Goal: Information Seeking & Learning: Learn about a topic

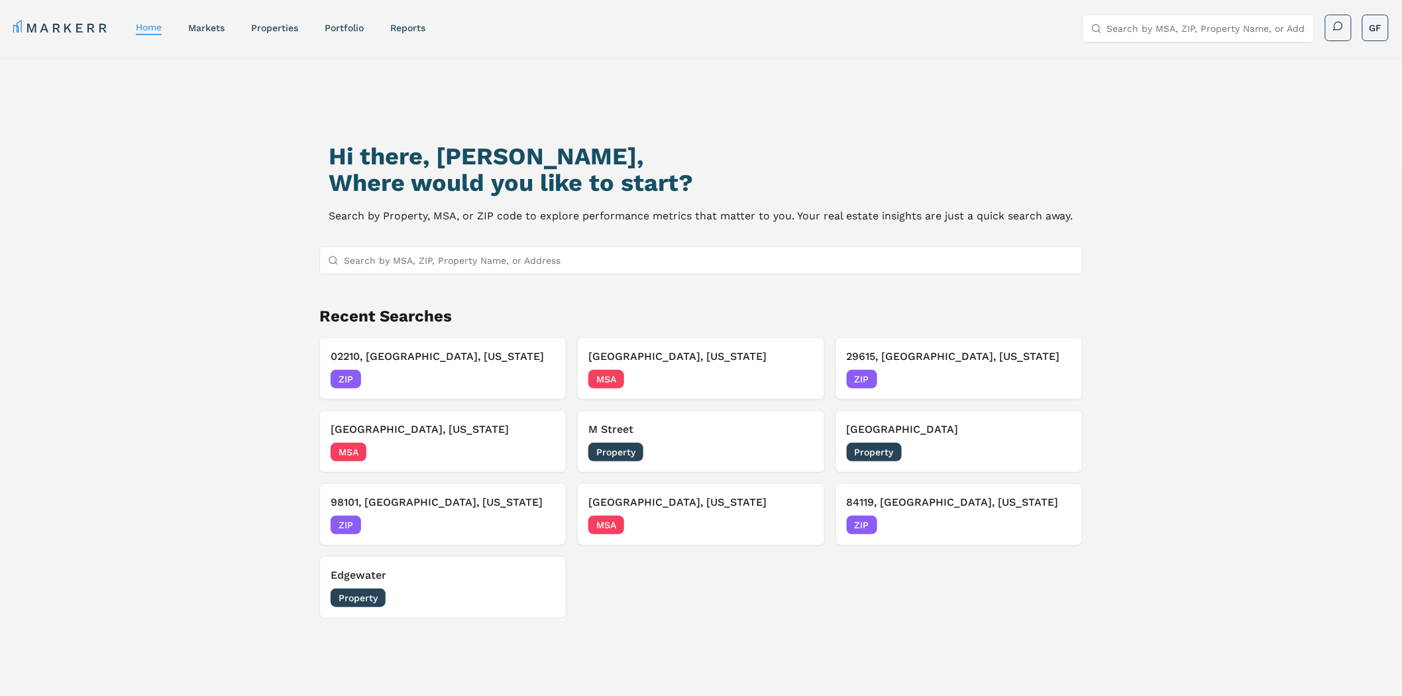
click at [1381, 27] on html "MARKERR home markets properties Portfolio reports Search by MSA, ZIP, Property …" at bounding box center [701, 454] width 1402 height 909
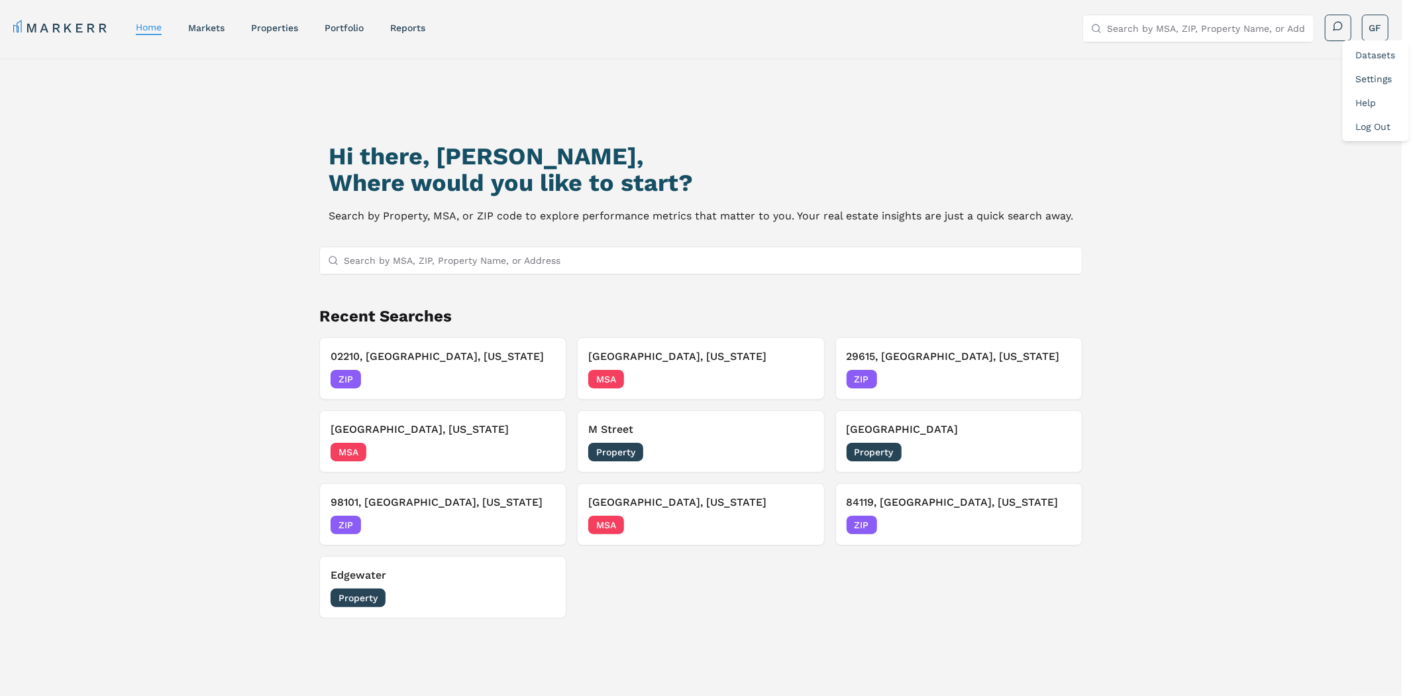
click at [1376, 54] on link "Datasets" at bounding box center [1376, 55] width 40 height 11
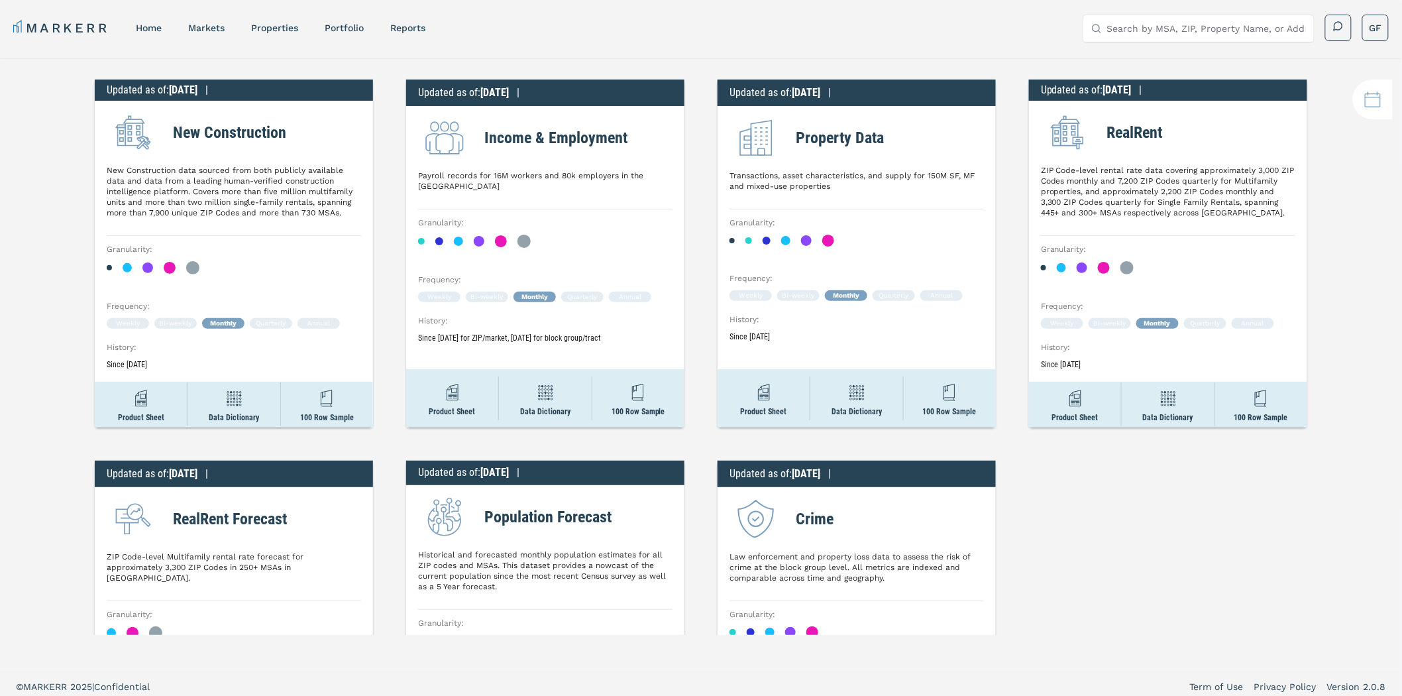
click at [583, 146] on h2 "Income & Employment" at bounding box center [555, 138] width 143 height 24
click at [588, 139] on h2 "Income & Employment" at bounding box center [555, 138] width 143 height 24
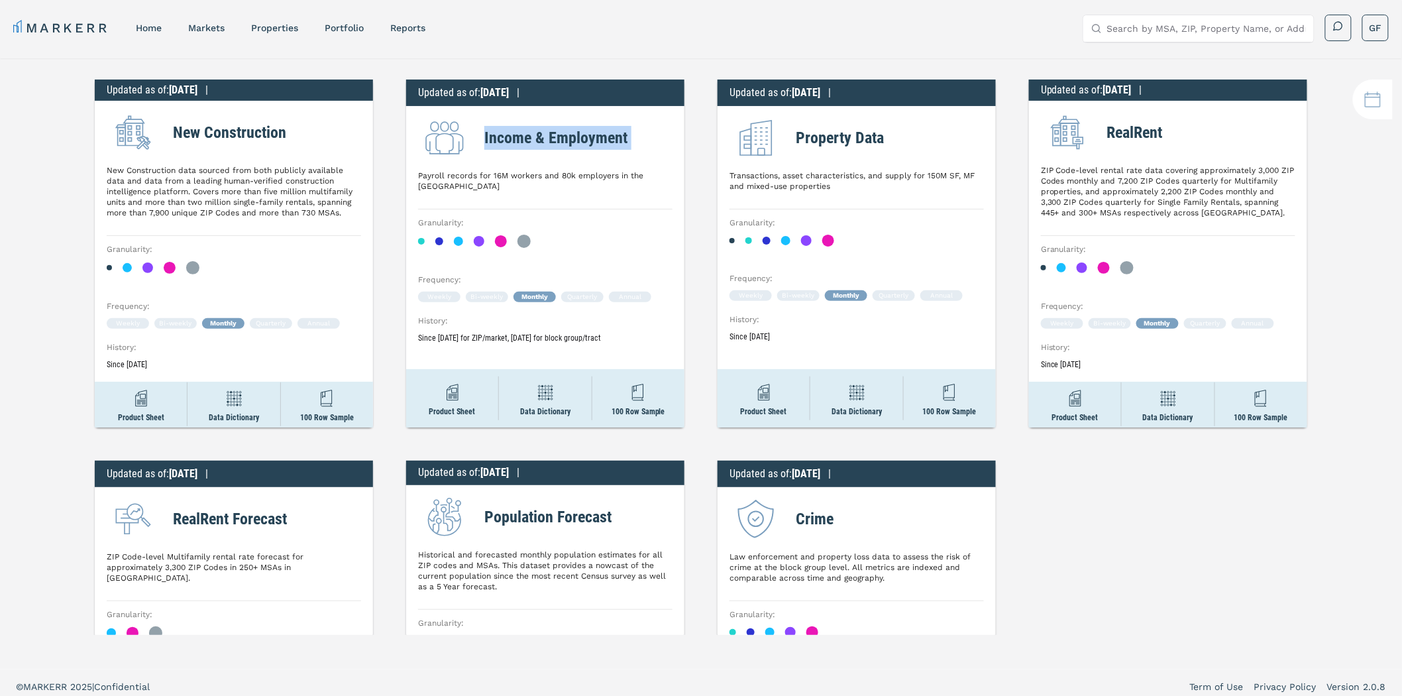
click at [588, 139] on h2 "Income & Employment" at bounding box center [555, 138] width 143 height 24
click at [653, 140] on div "Income & Employment" at bounding box center [545, 137] width 254 height 53
click at [564, 137] on h2 "Income & Employment" at bounding box center [555, 138] width 143 height 24
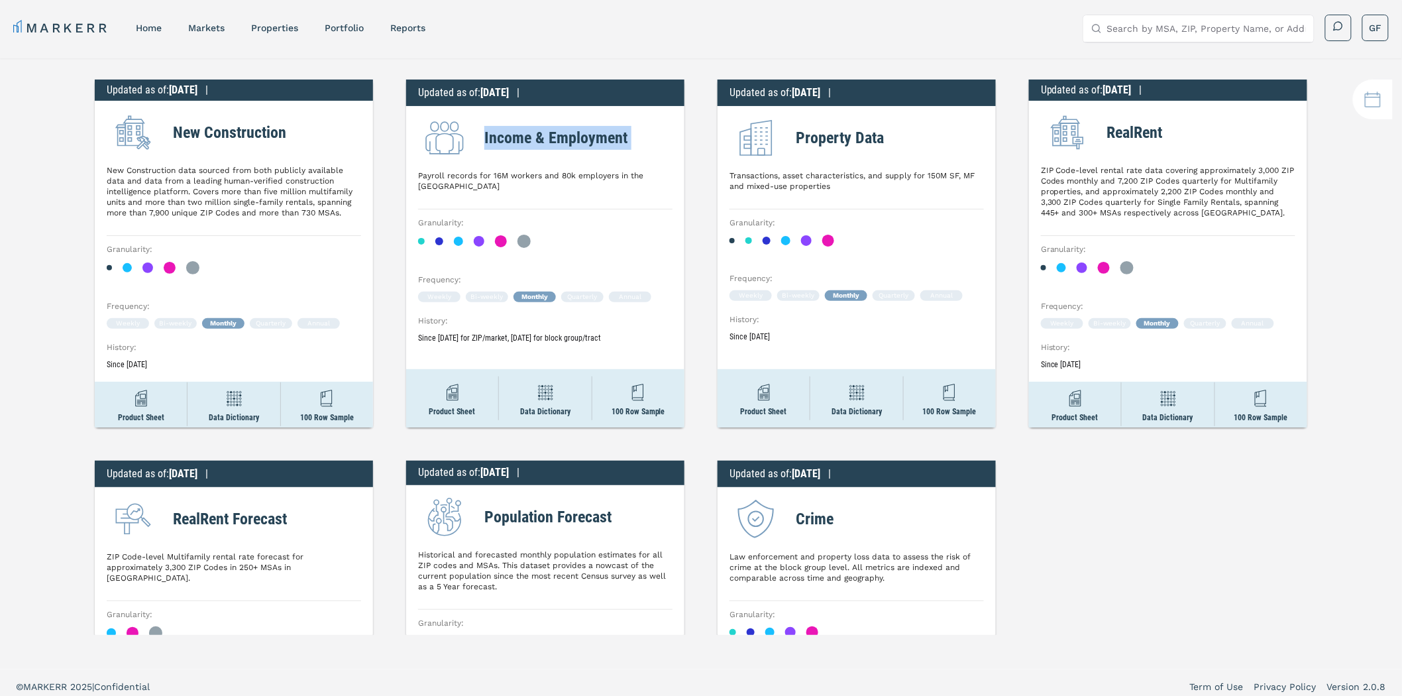
click at [691, 154] on div "Updated as of : 7/31/2025 | New Construction New Construction data sourced from…" at bounding box center [701, 346] width 1402 height 577
click at [703, 106] on div "Updated as of : 7/31/2025 | New Construction New Construction data sourced from…" at bounding box center [701, 346] width 1402 height 577
click at [700, 98] on div "Updated as of : 7/31/2025 | New Construction New Construction data sourced from…" at bounding box center [701, 346] width 1402 height 577
click at [449, 396] on img at bounding box center [453, 392] width 24 height 24
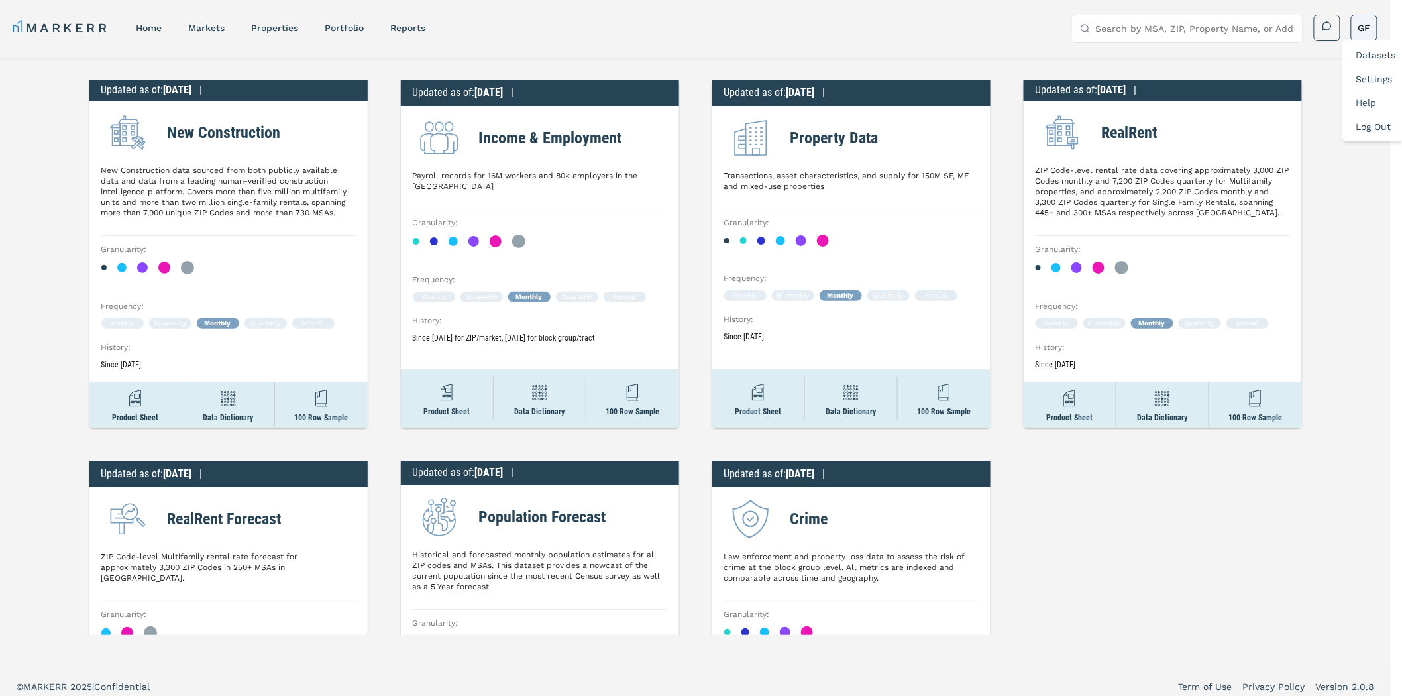
click at [1378, 35] on html "MARKERR home markets properties Portfolio reports Search by MSA, ZIP, Property …" at bounding box center [701, 401] width 1402 height 803
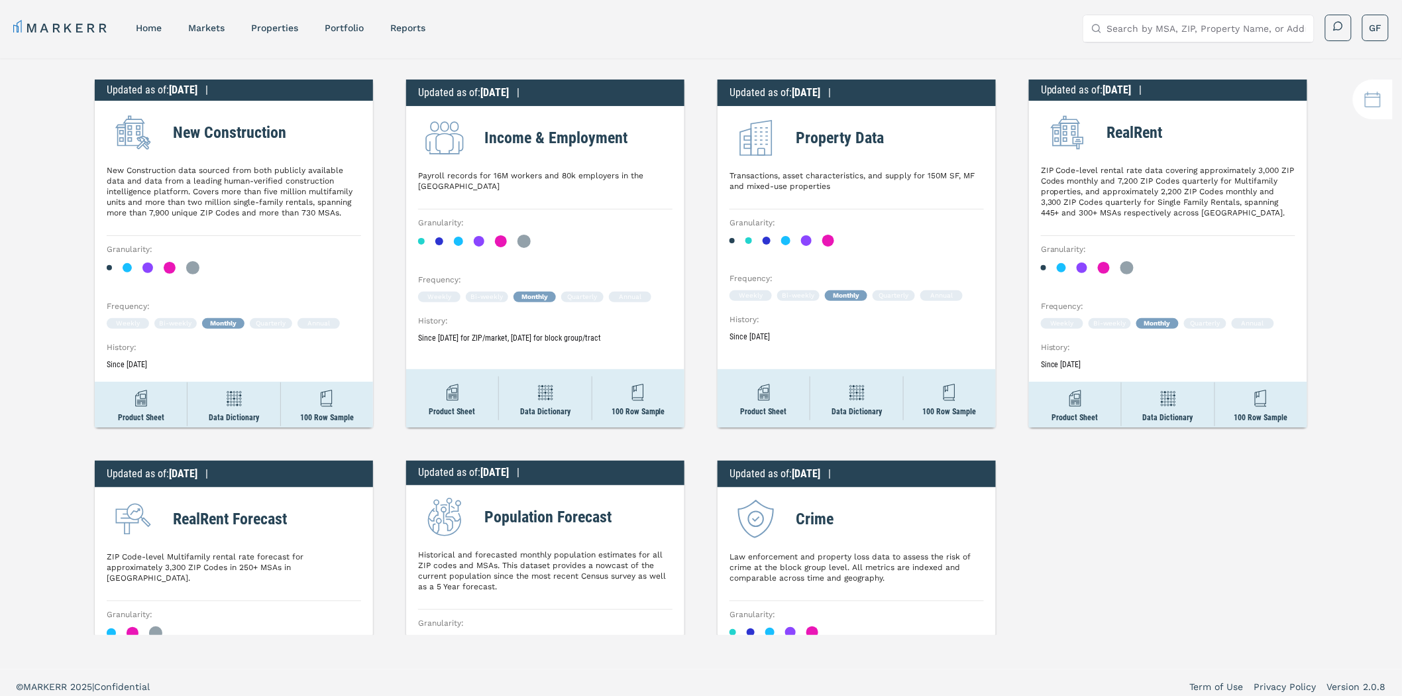
click at [1235, 80] on html "MARKERR home markets properties Portfolio reports Search by MSA, ZIP, Property …" at bounding box center [701, 401] width 1402 height 803
click at [832, 133] on h2 "Property Data" at bounding box center [840, 138] width 88 height 24
click at [1121, 118] on div "RealRent" at bounding box center [1168, 132] width 254 height 53
click at [1121, 135] on h2 "RealRent" at bounding box center [1135, 133] width 56 height 24
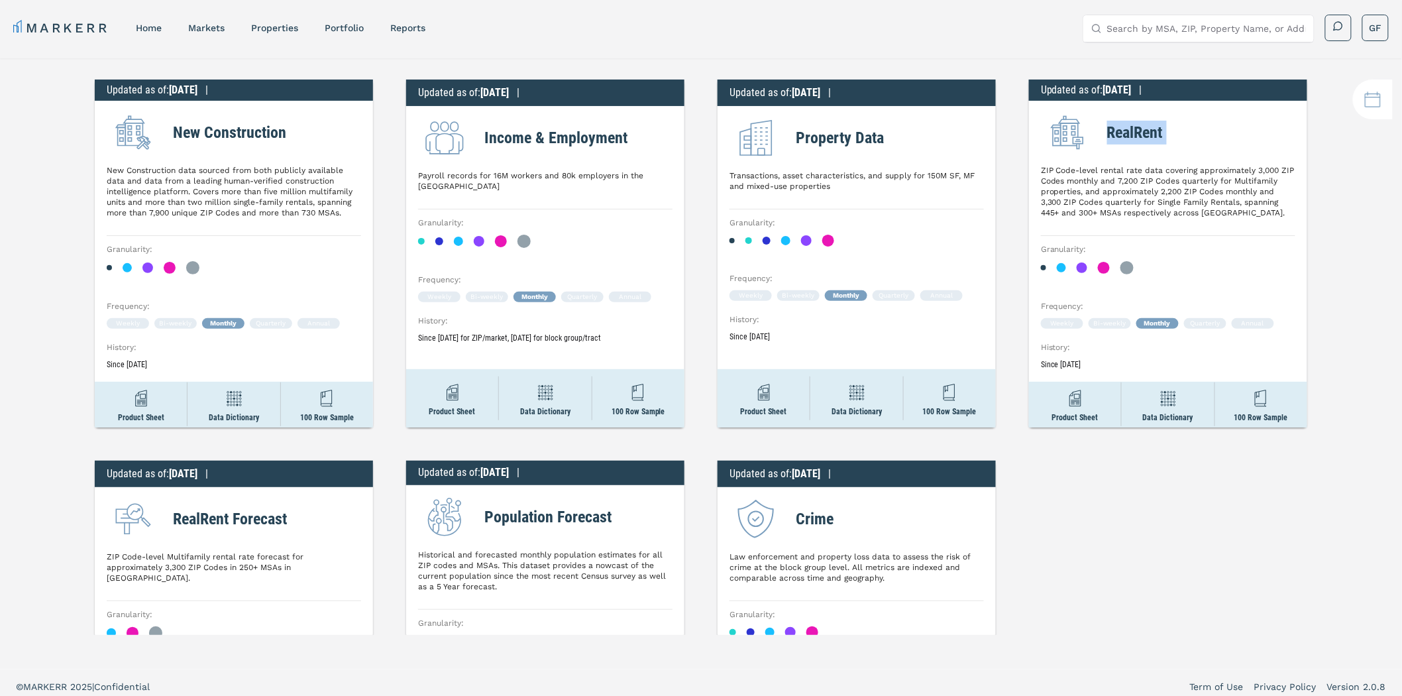
click at [1121, 135] on h2 "RealRent" at bounding box center [1135, 133] width 56 height 24
click at [1223, 148] on div "RealRent" at bounding box center [1168, 132] width 254 height 53
drag, startPoint x: 1013, startPoint y: 70, endPoint x: 1016, endPoint y: 63, distance: 7.4
click at [1015, 68] on div "Updated as of : 7/31/2025 | New Construction New Construction data sourced from…" at bounding box center [701, 346] width 1402 height 577
click at [1001, 58] on div "Updated as of : 7/31/2025 | New Construction New Construction data sourced from…" at bounding box center [701, 346] width 1402 height 577
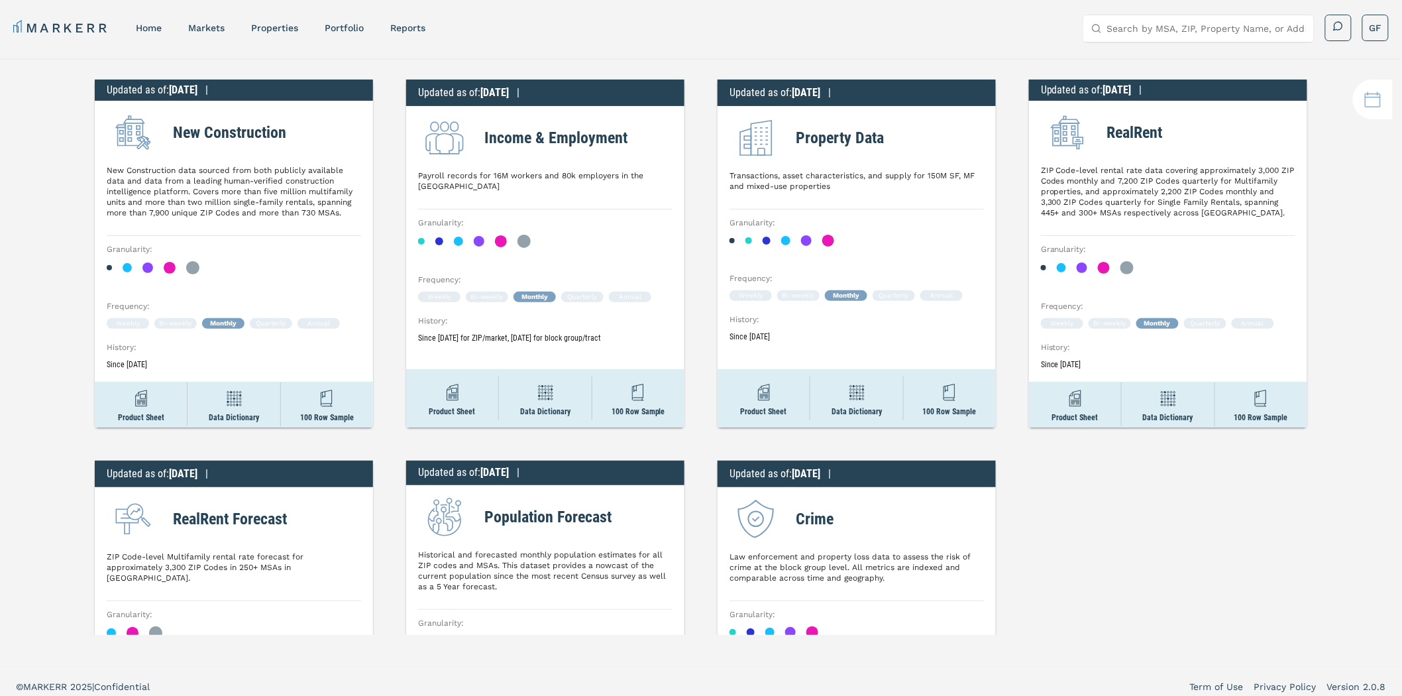
click at [505, 142] on h2 "Income & Employment" at bounding box center [555, 138] width 143 height 24
click at [678, 144] on div "Updated as of : 6/30/2025 | Income & Employment Payroll records for 16M workers…" at bounding box center [545, 254] width 278 height 348
click at [214, 27] on link "markets" at bounding box center [206, 28] width 36 height 11
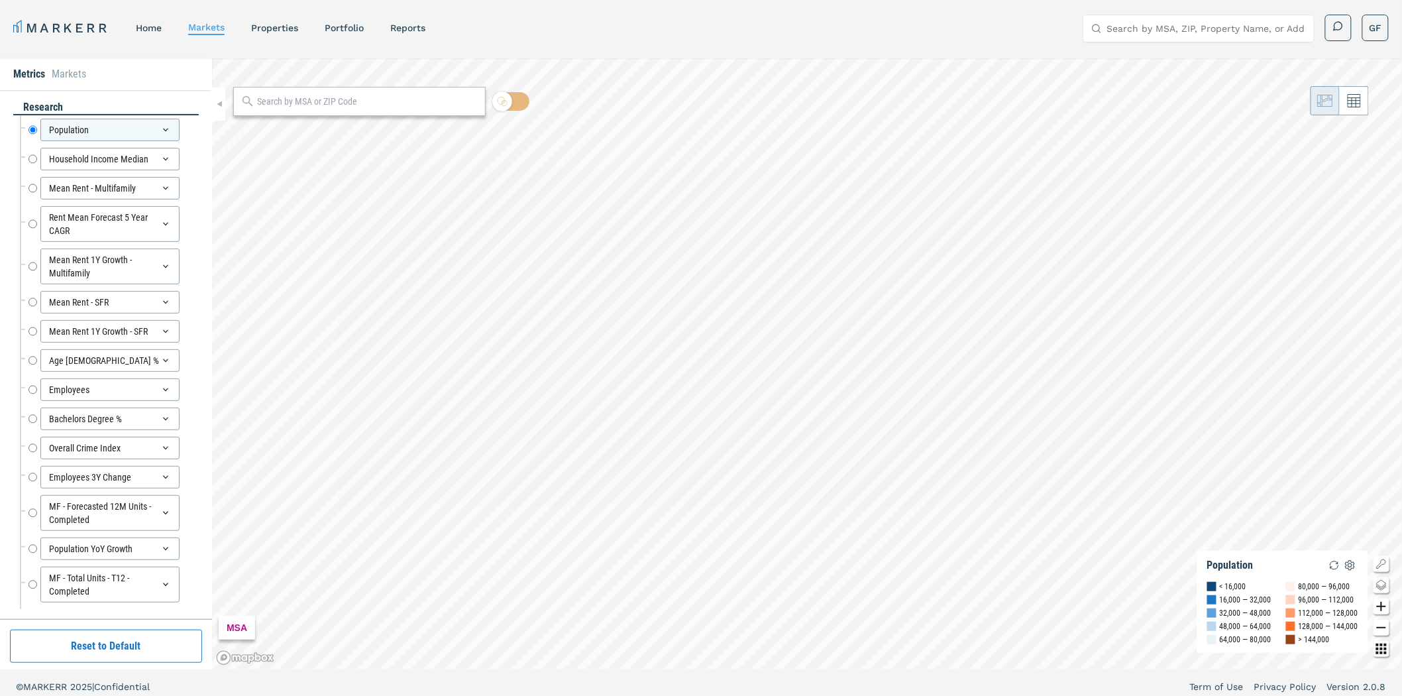
scroll to position [37, 0]
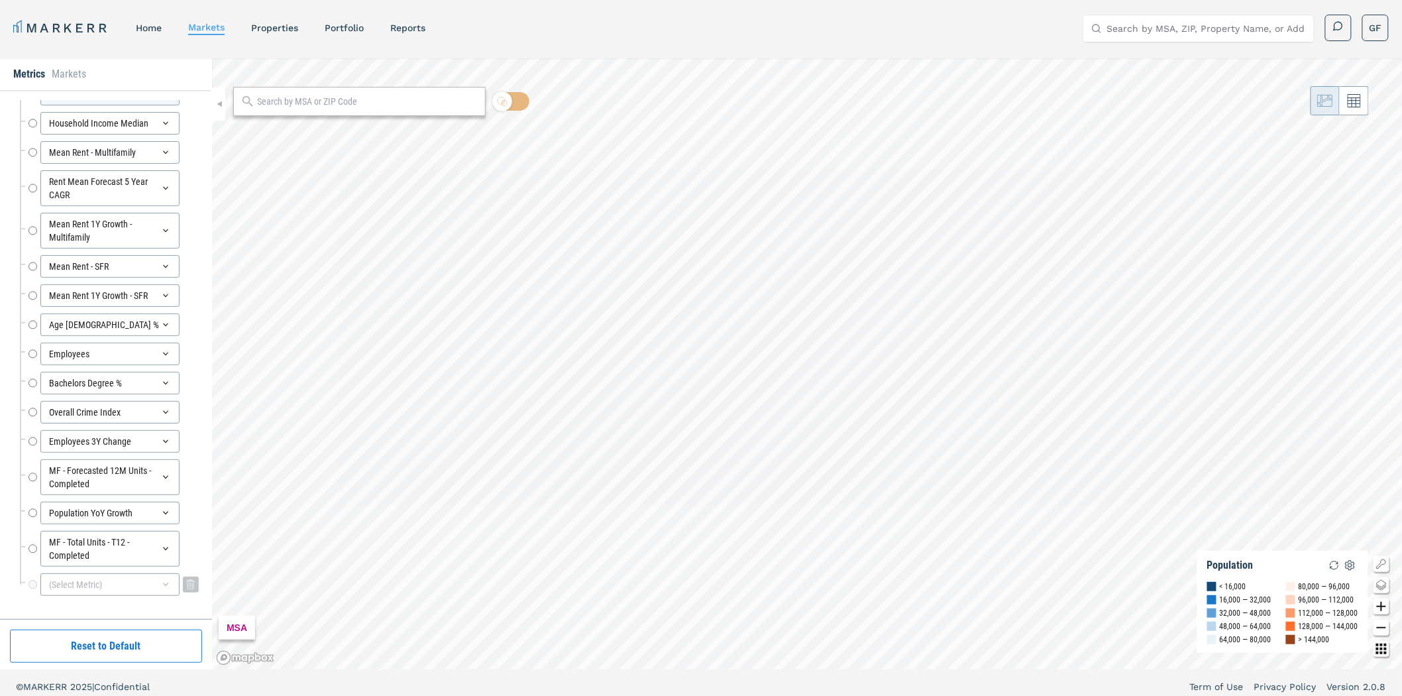
click at [160, 582] on icon at bounding box center [165, 584] width 11 height 11
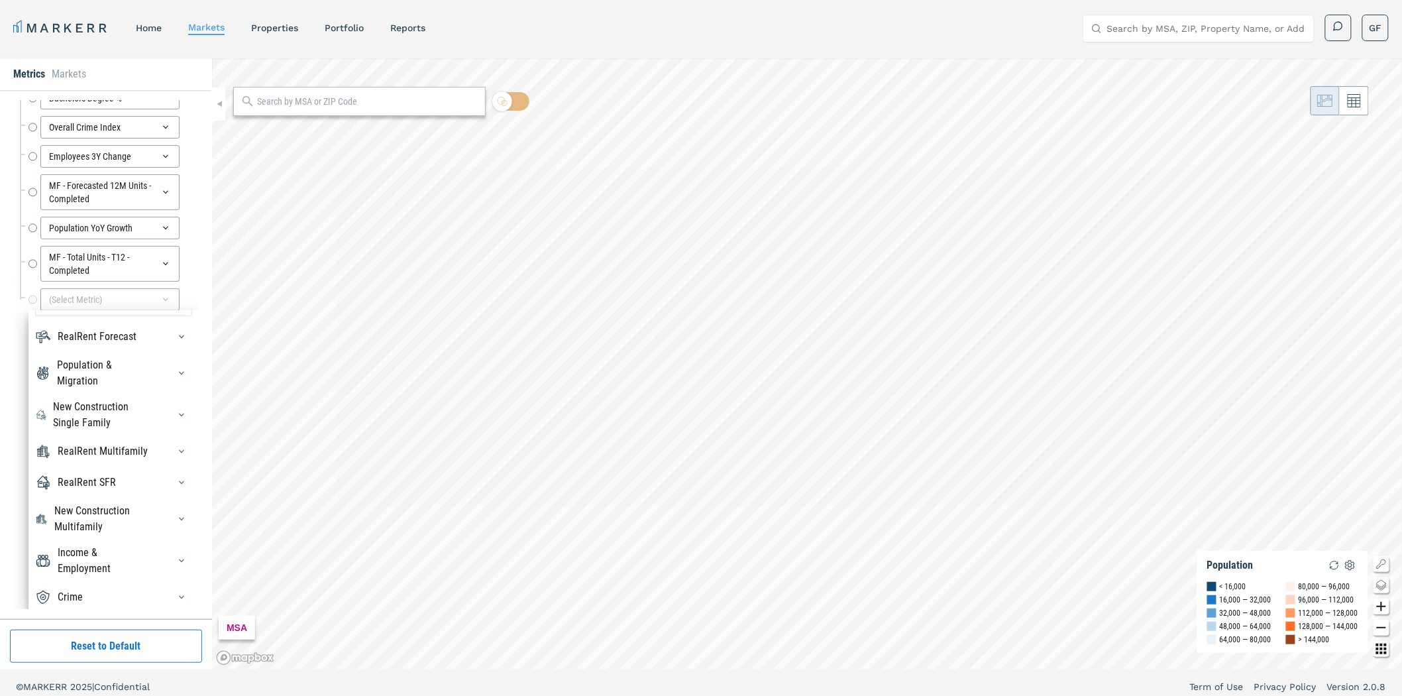
scroll to position [44, 0]
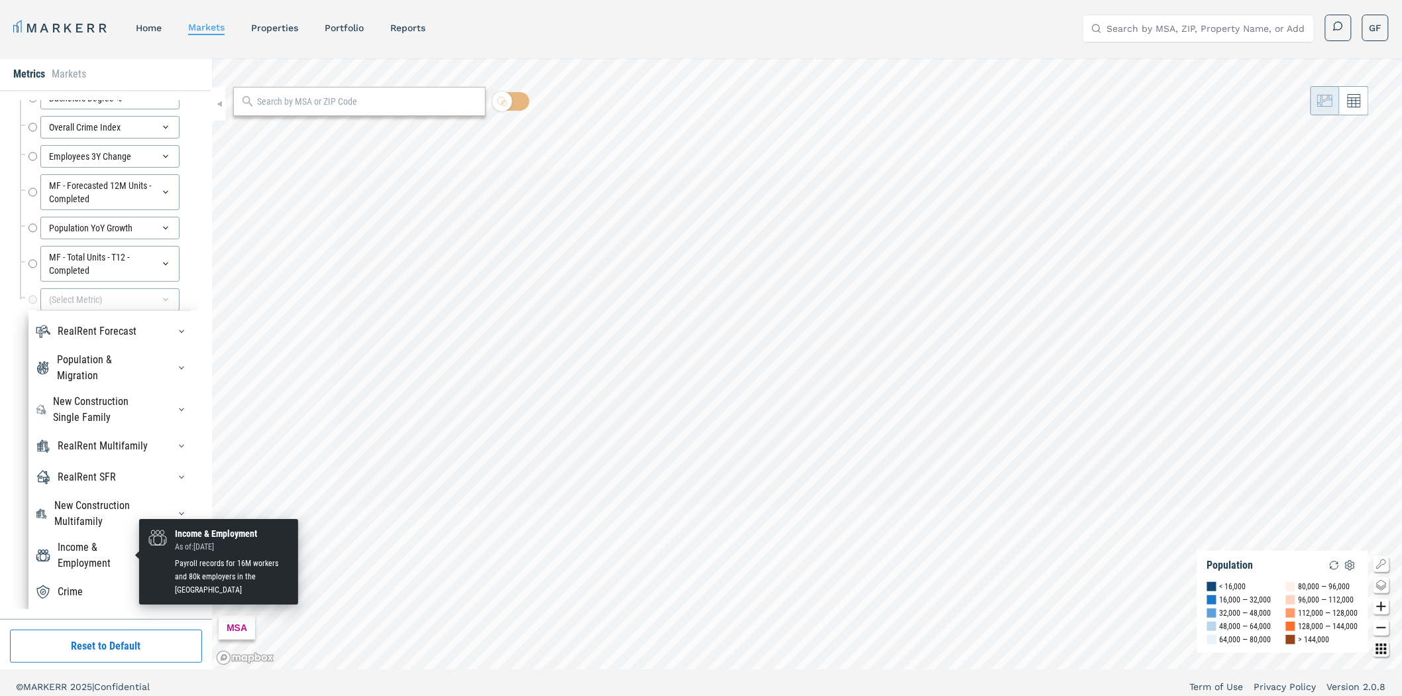
click at [103, 553] on div "Income & Employment" at bounding box center [105, 555] width 95 height 32
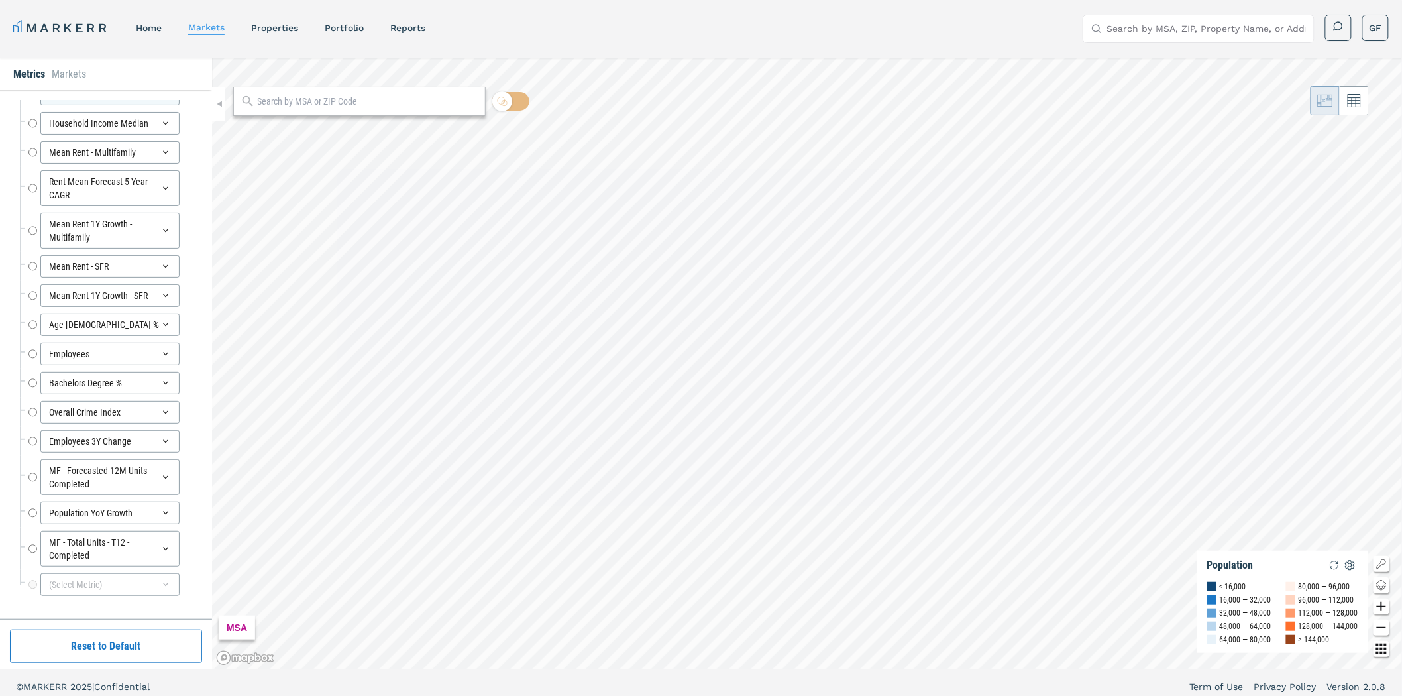
scroll to position [37, 0]
click at [286, 95] on input "text" at bounding box center [367, 102] width 221 height 14
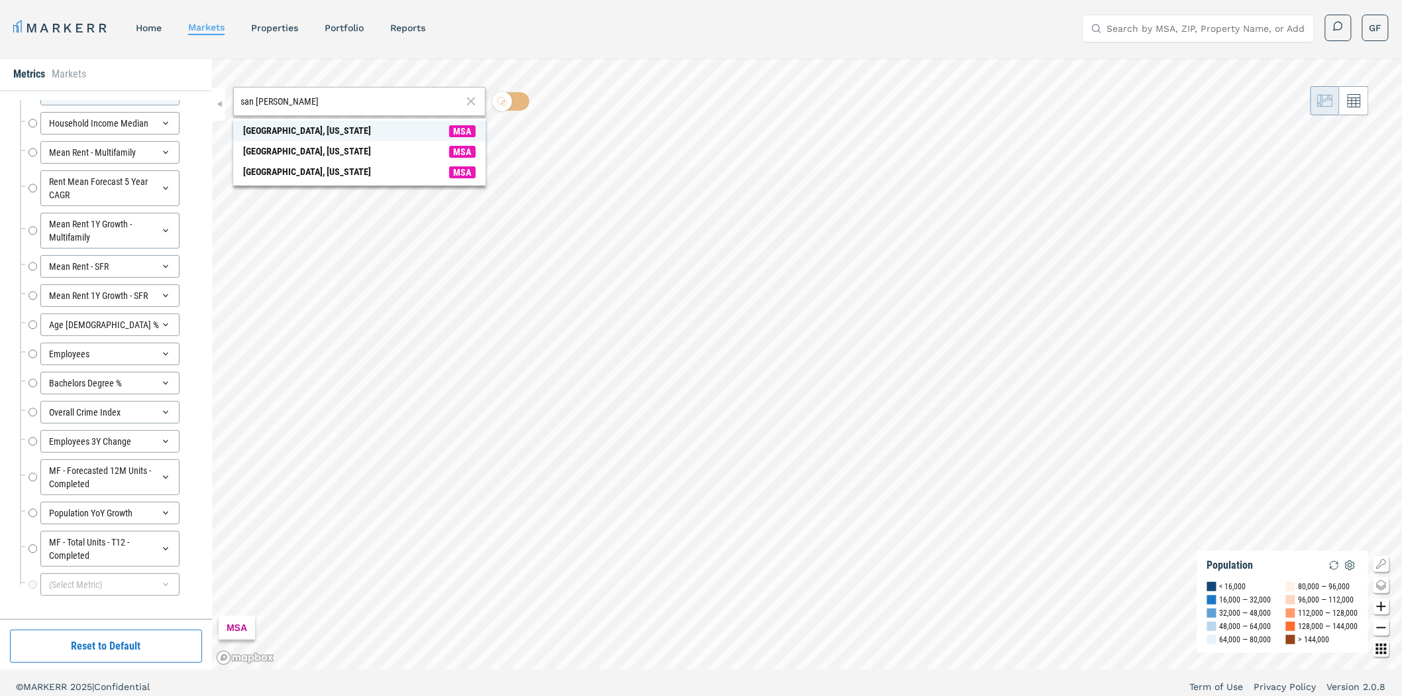
type input "san franci"
click at [300, 131] on div "San Francisco, California" at bounding box center [307, 131] width 128 height 14
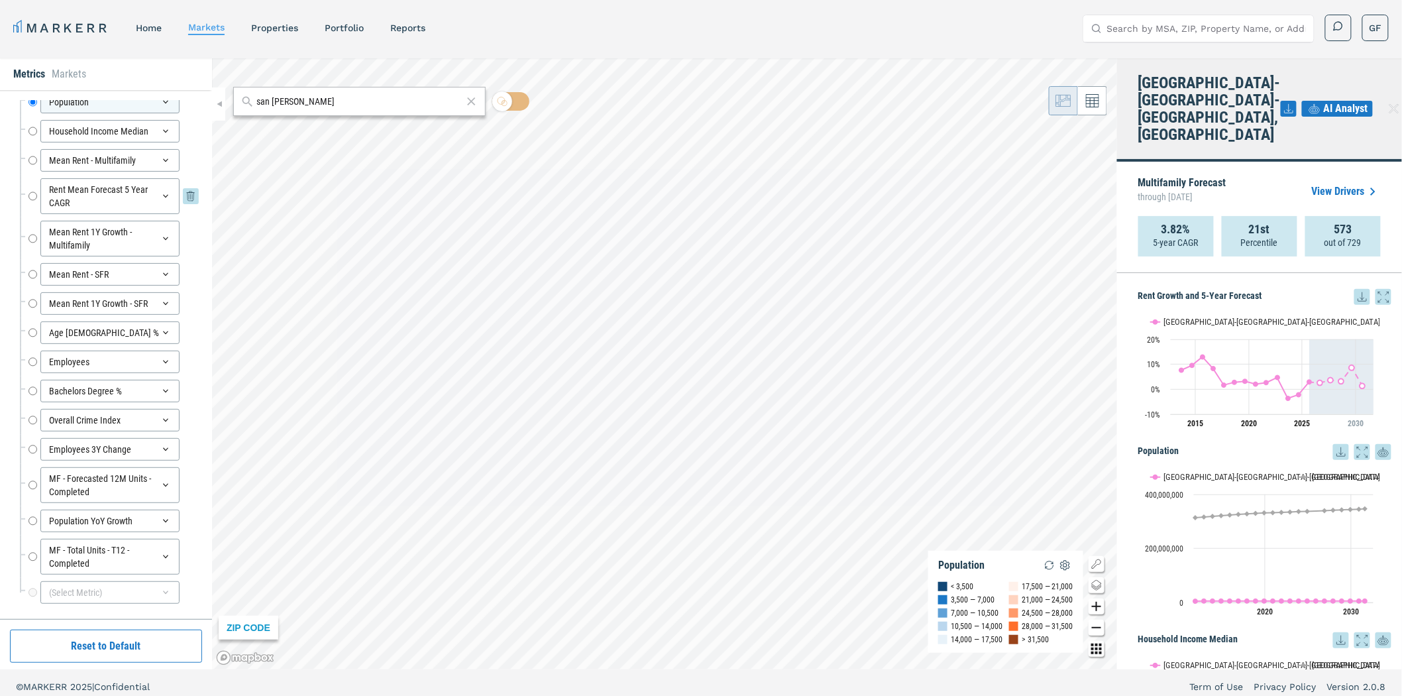
scroll to position [0, 0]
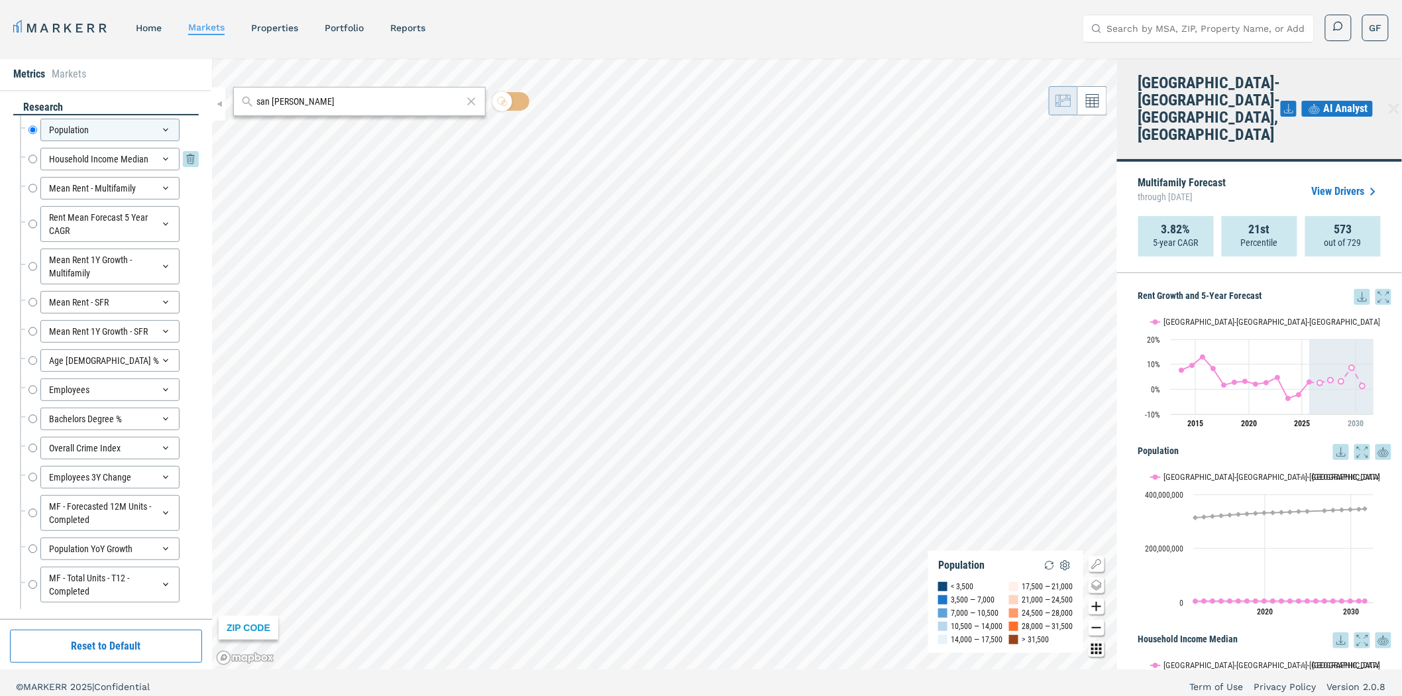
click at [31, 159] on input "Household Income Median" at bounding box center [32, 159] width 9 height 23
radio input "false"
radio input "true"
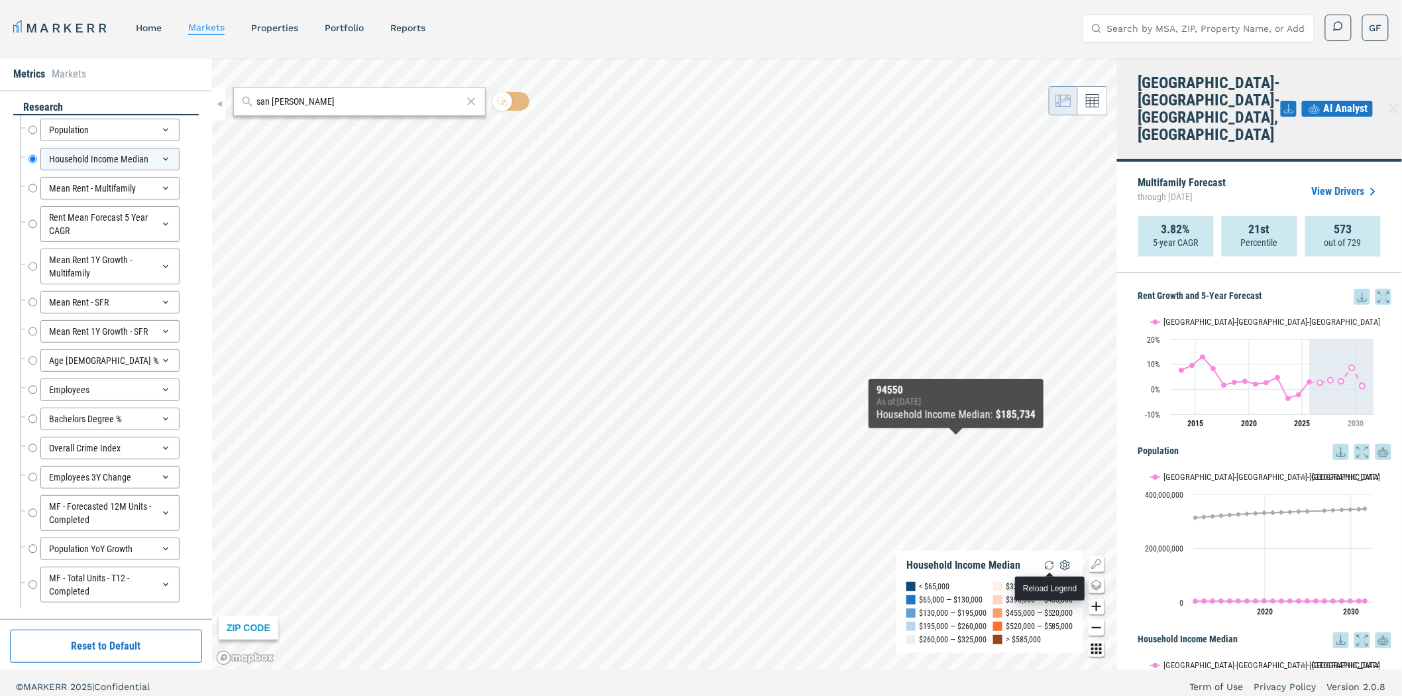
click at [1054, 565] on img "button" at bounding box center [1050, 565] width 16 height 16
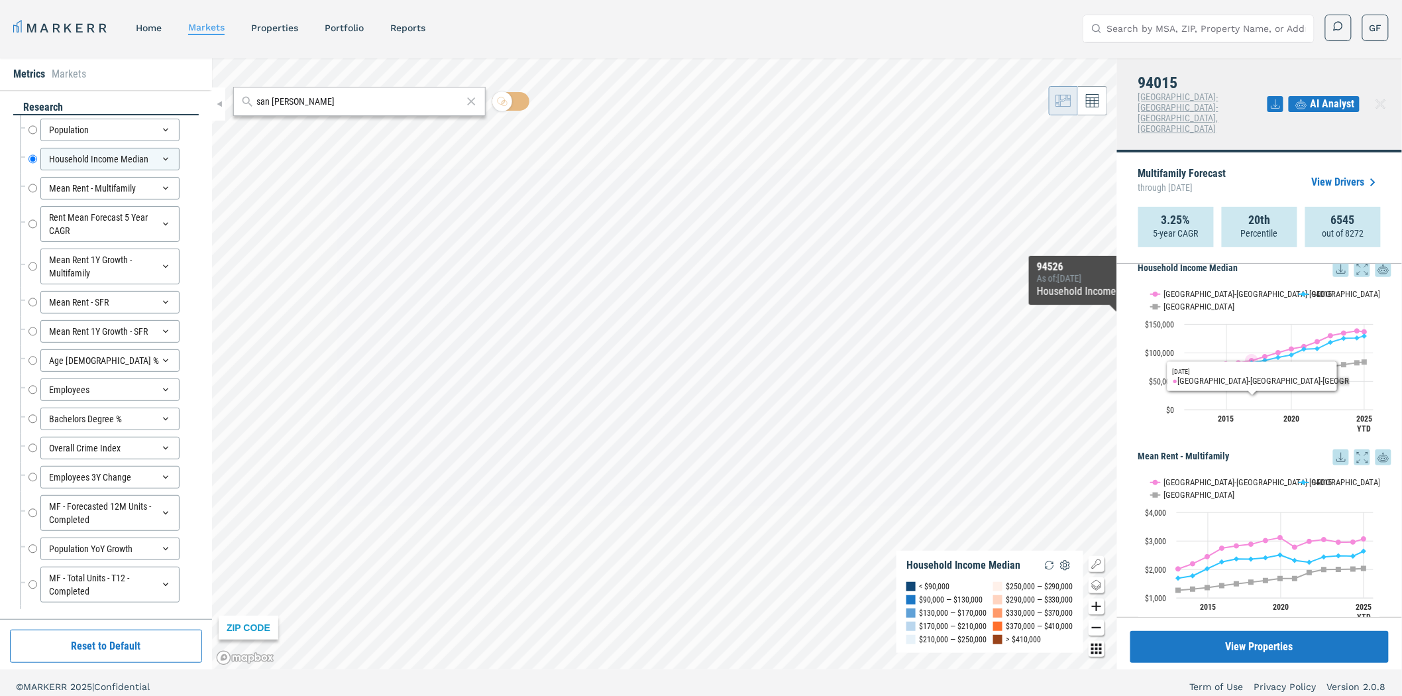
scroll to position [368, 0]
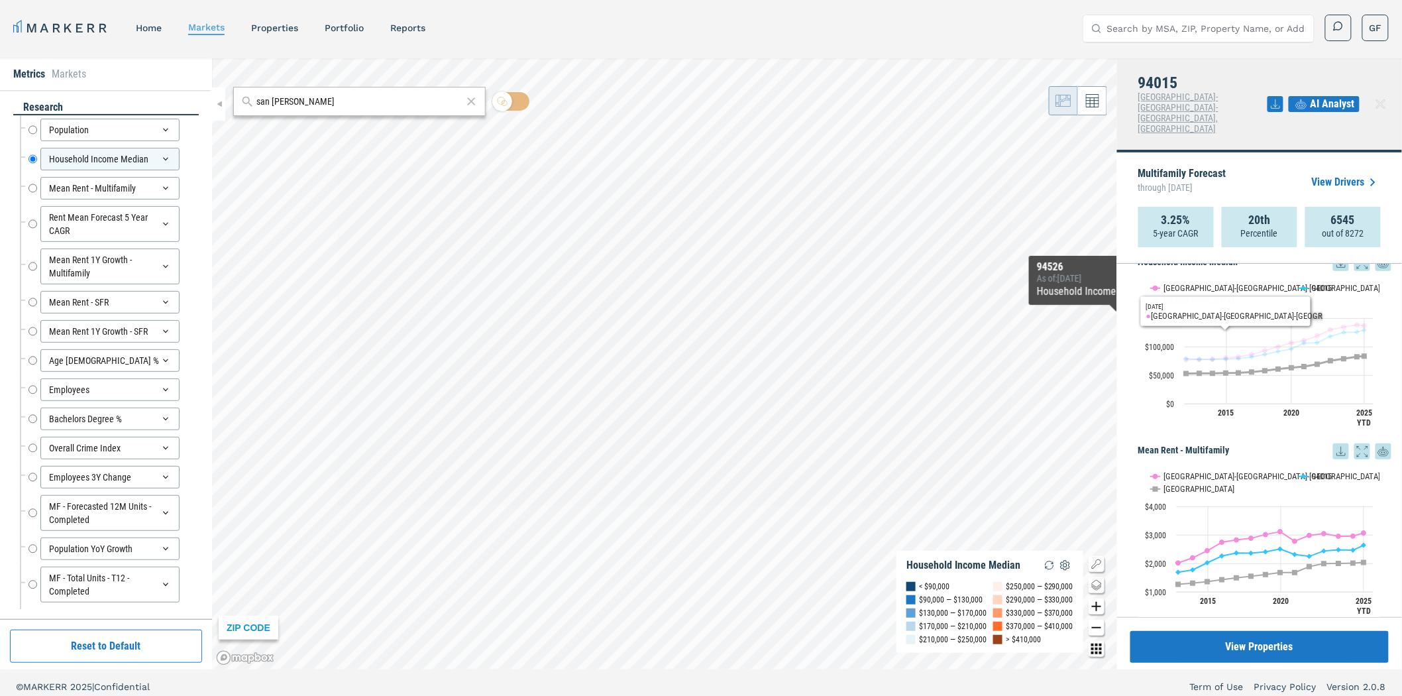
click at [1175, 296] on text "USA" at bounding box center [1199, 301] width 71 height 10
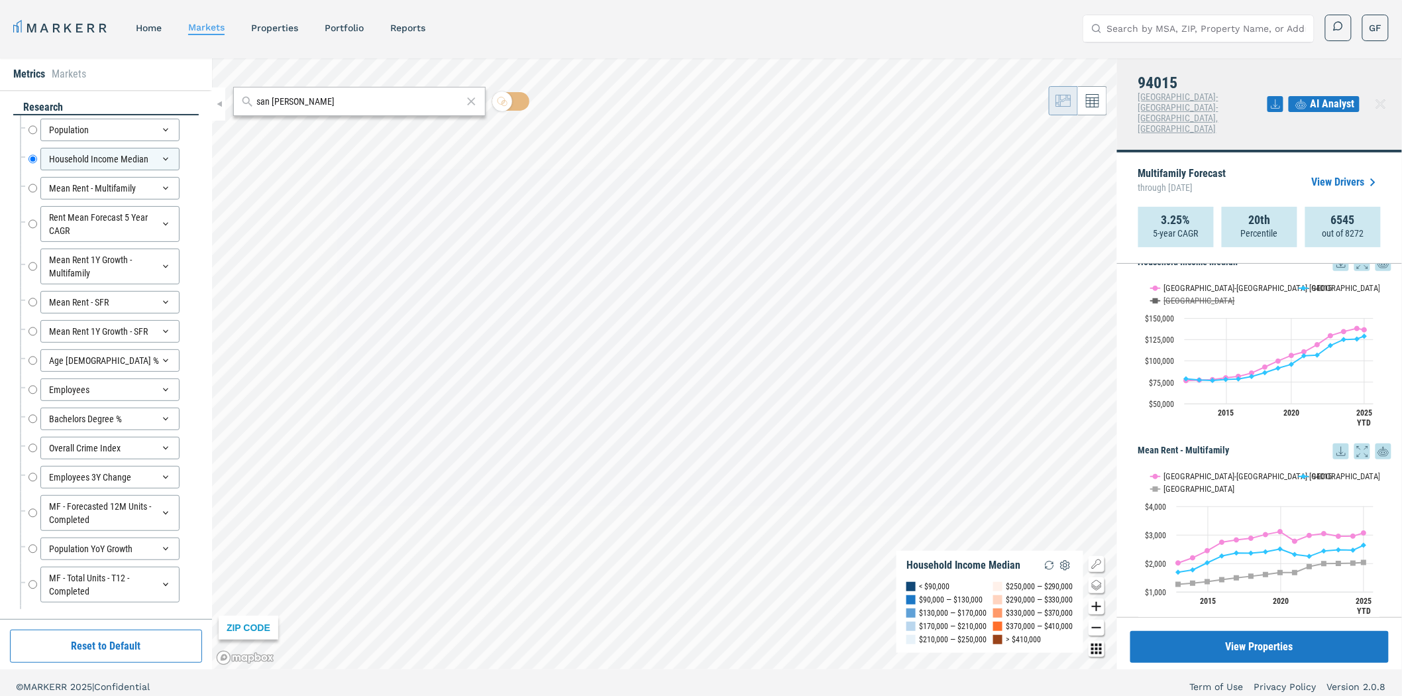
click at [1188, 168] on p "Multifamily Forecast through August 2030" at bounding box center [1182, 182] width 88 height 28
click at [1349, 174] on link "View Drivers" at bounding box center [1346, 182] width 69 height 16
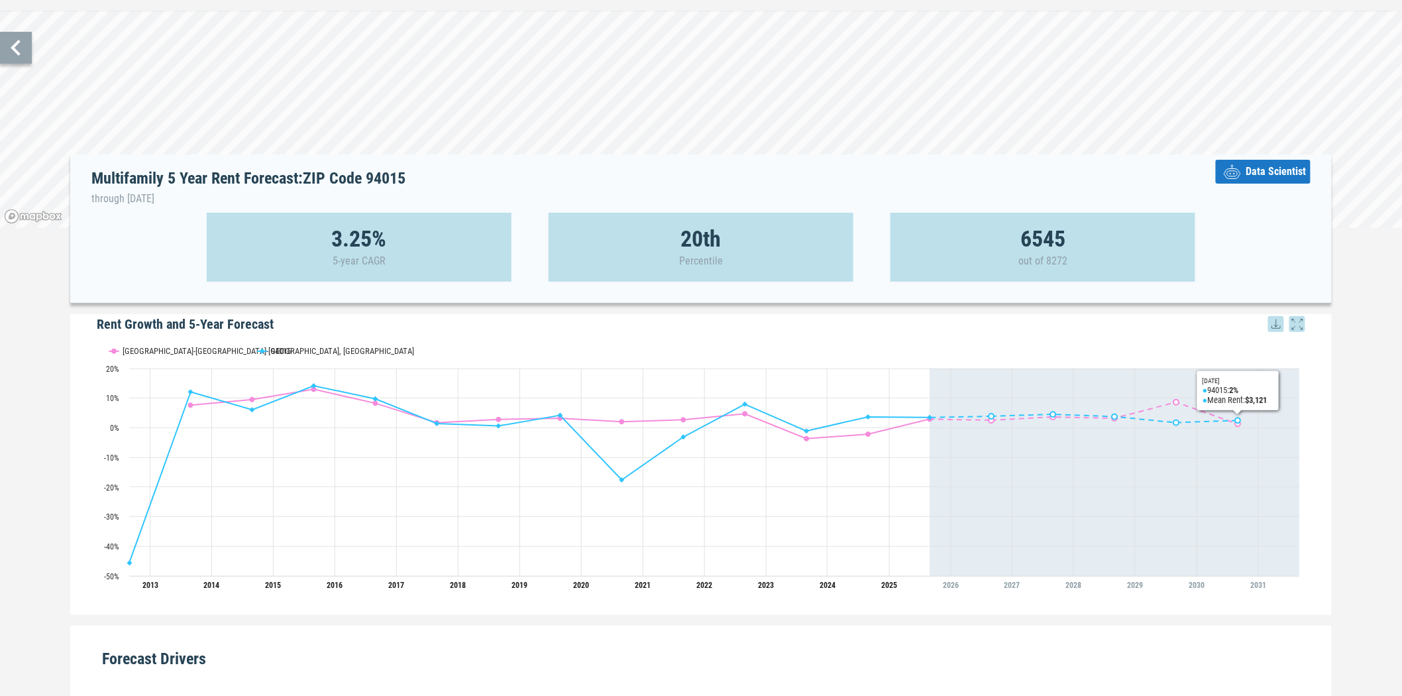
scroll to position [74, 0]
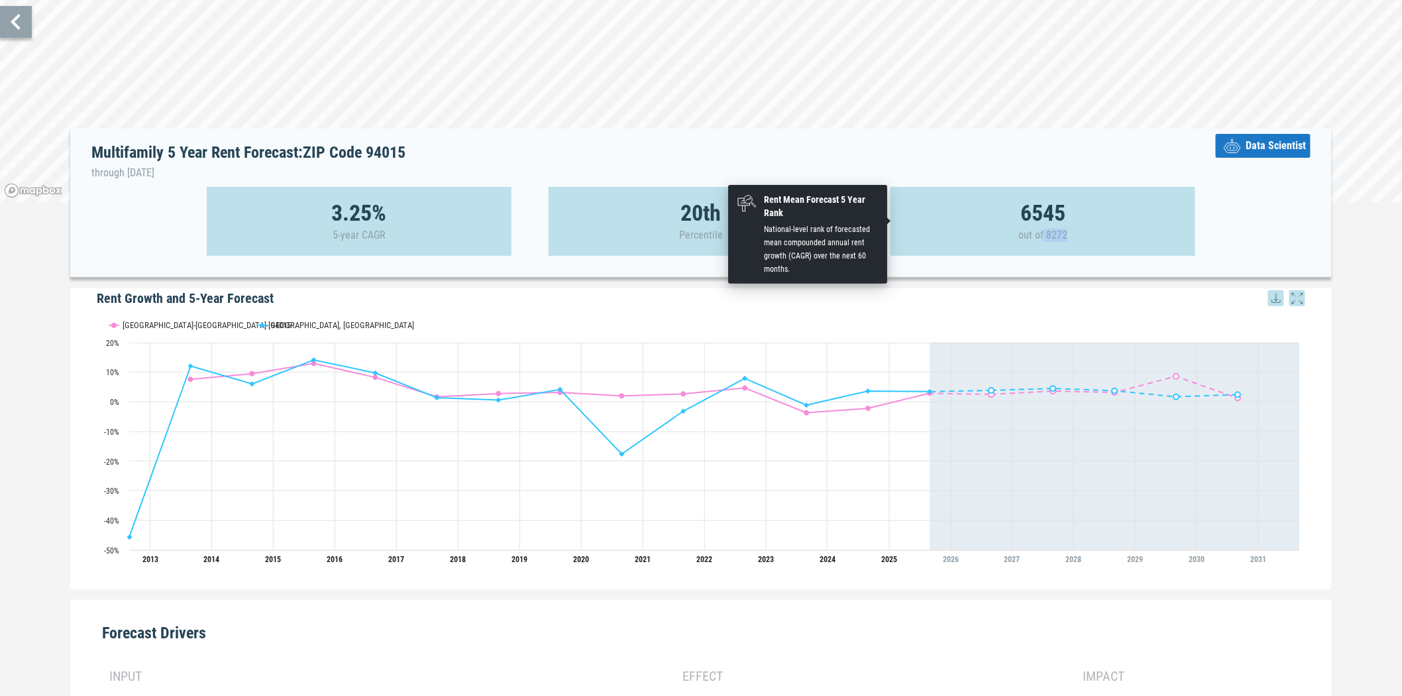
drag, startPoint x: 1044, startPoint y: 239, endPoint x: 1084, endPoint y: 239, distance: 40.4
click at [1084, 239] on div "6545 out of 8272" at bounding box center [1043, 221] width 305 height 69
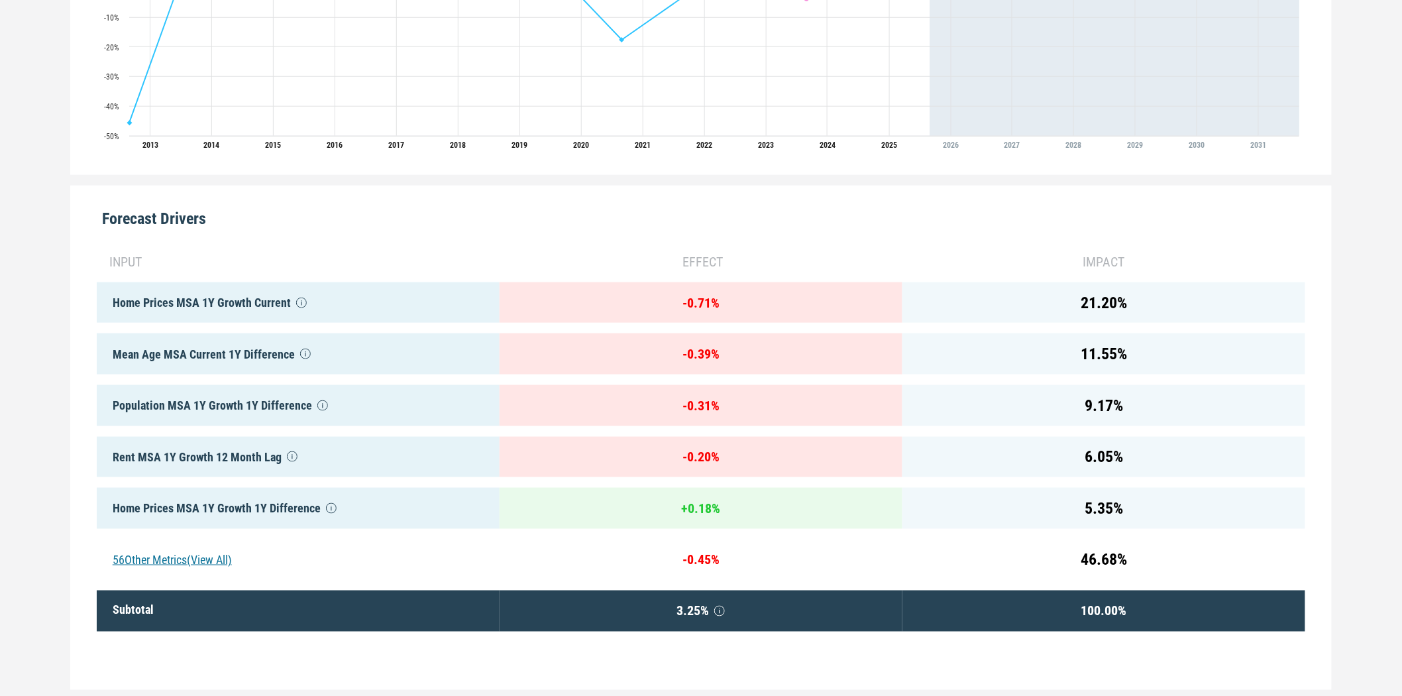
scroll to position [537, 0]
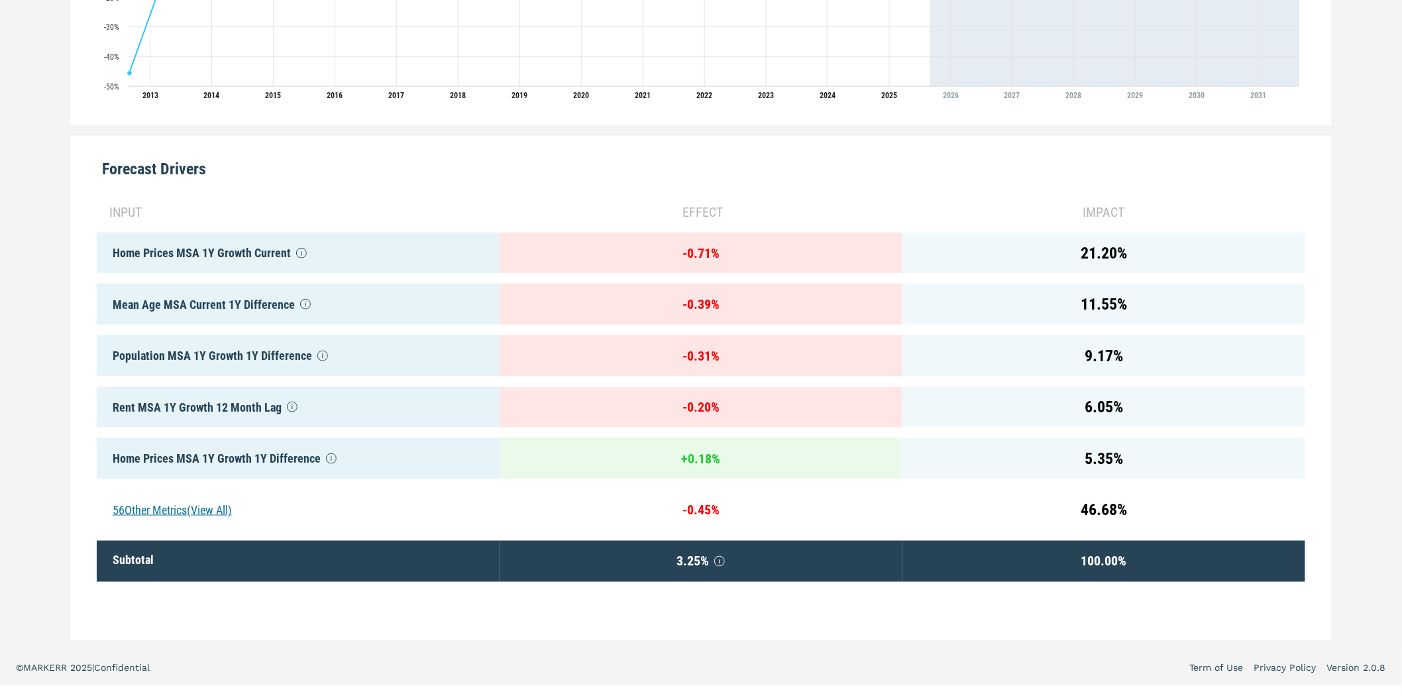
click at [1355, 254] on div "Multifamily 5 Year Rent Forecast: ZIP Code 94015 through August 2030 Data Scien…" at bounding box center [701, 86] width 1402 height 1130
click at [186, 504] on div "56 Other Metrics (View All)" at bounding box center [298, 510] width 403 height 41
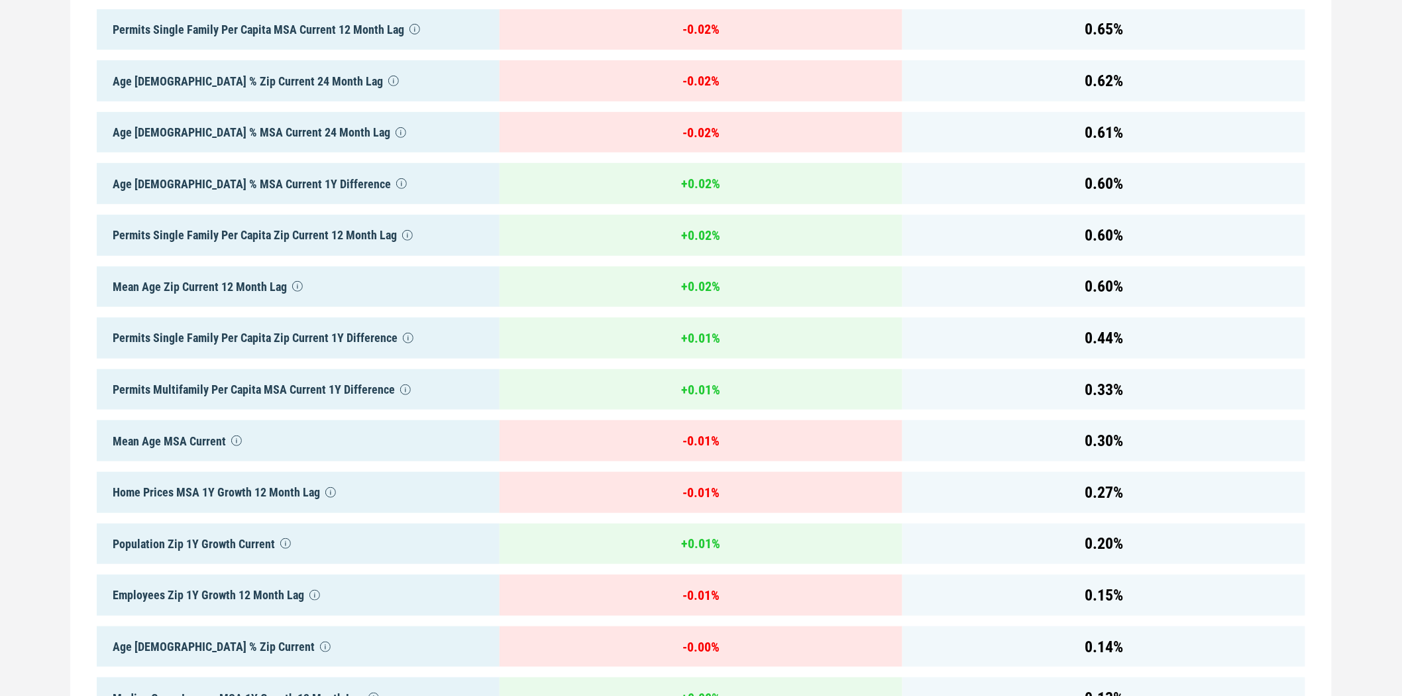
scroll to position [2304, 0]
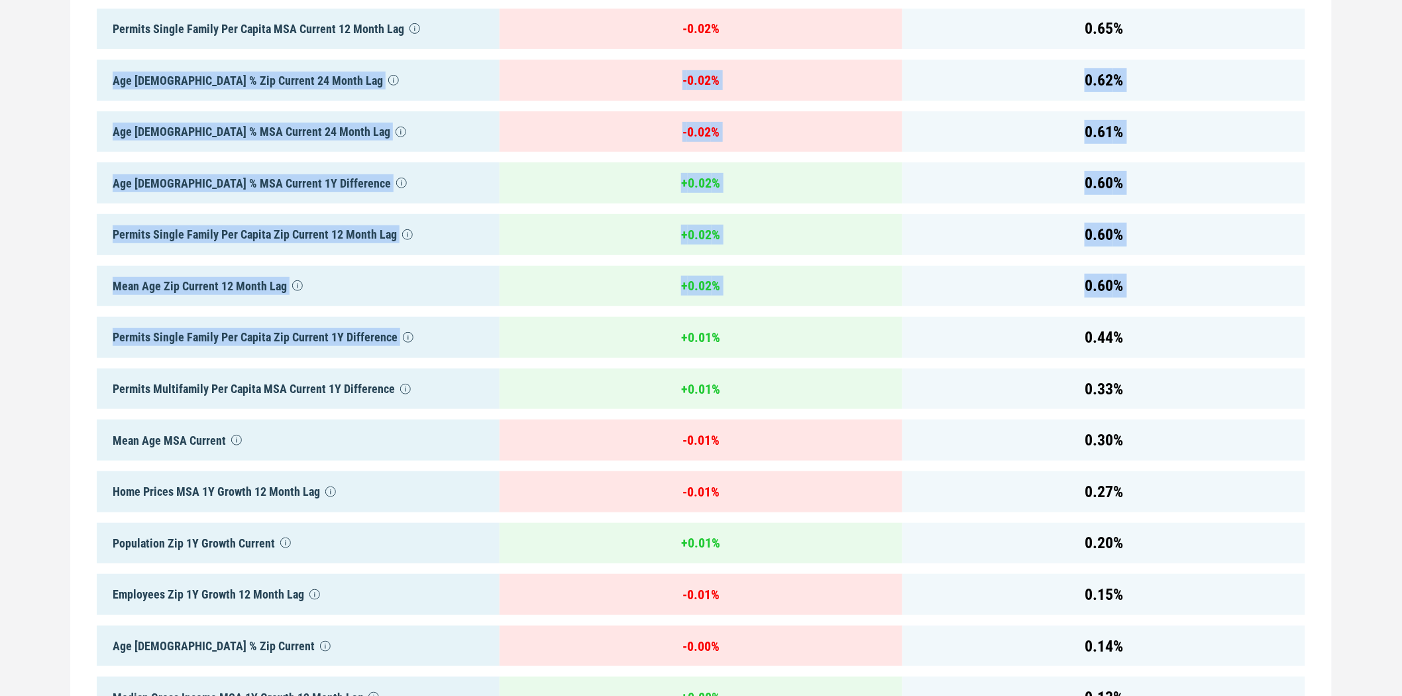
drag, startPoint x: 104, startPoint y: 76, endPoint x: 599, endPoint y: 338, distance: 560.0
click at [600, 339] on div "Forecast Drivers input effect impact Home Prices MSA 1Y Growth Current - 0.71 %…" at bounding box center [701, 61] width 1262 height 3384
click at [1280, 269] on div "0.60 %" at bounding box center [1104, 286] width 403 height 41
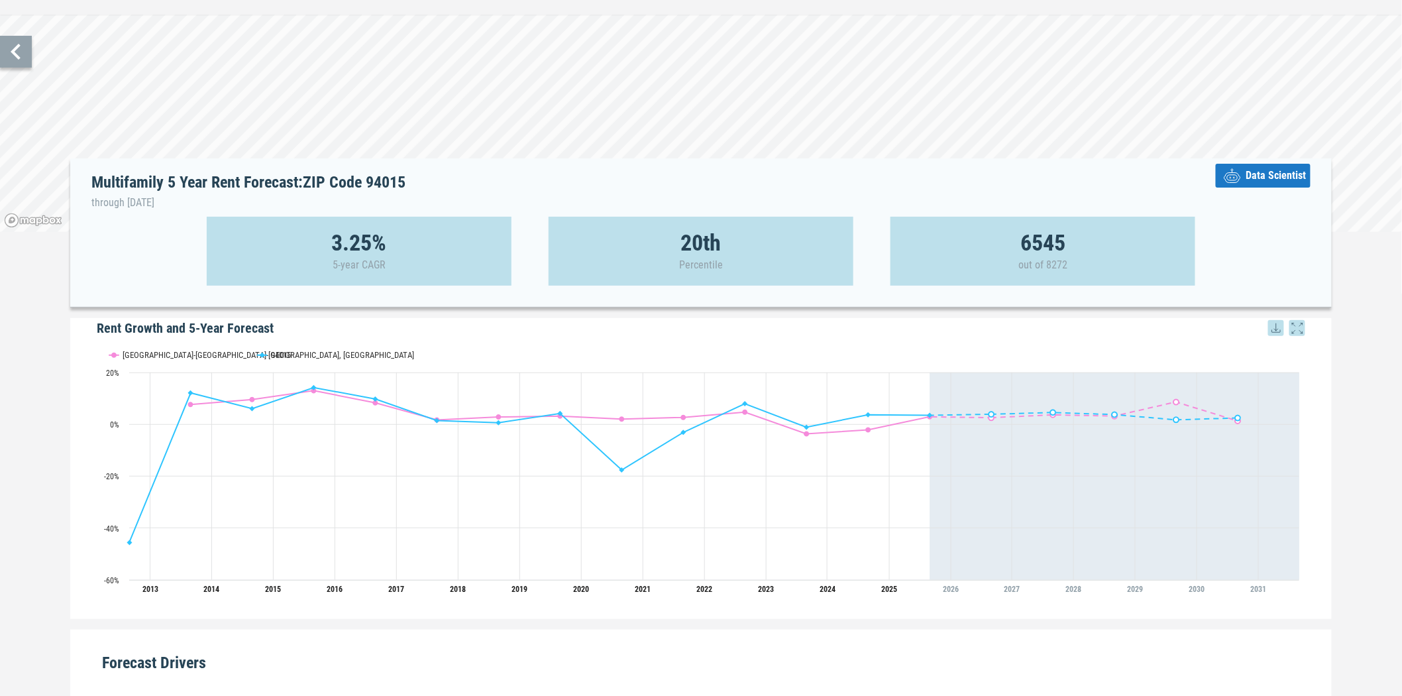
scroll to position [0, 0]
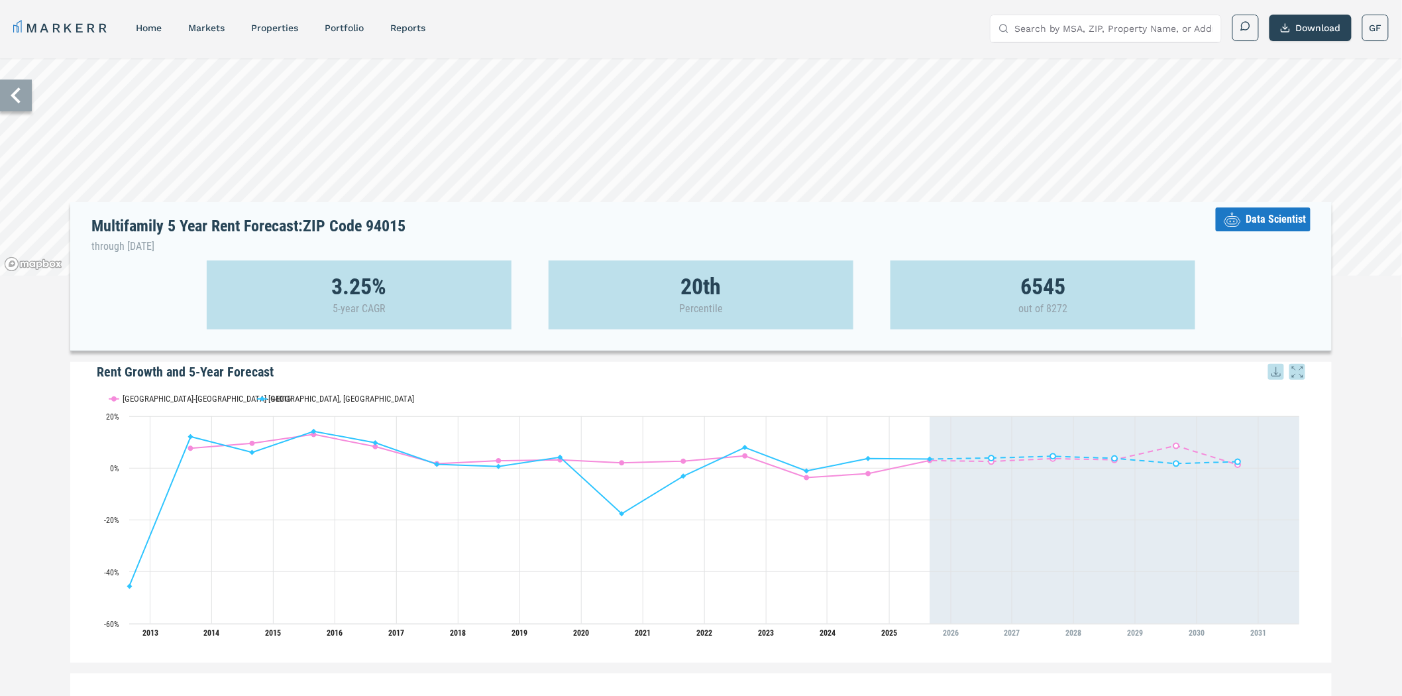
click at [1266, 229] on button "Data Scientist" at bounding box center [1263, 219] width 95 height 24
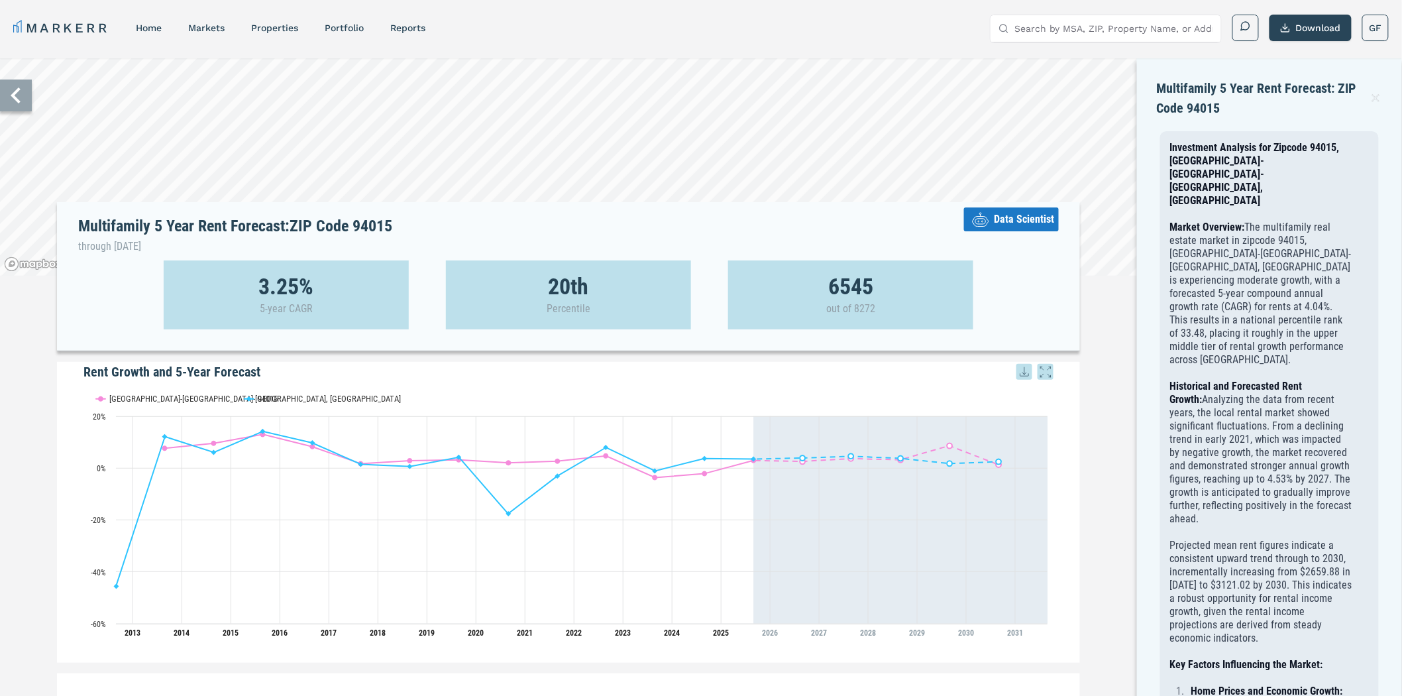
click at [24, 102] on icon at bounding box center [16, 96] width 32 height 32
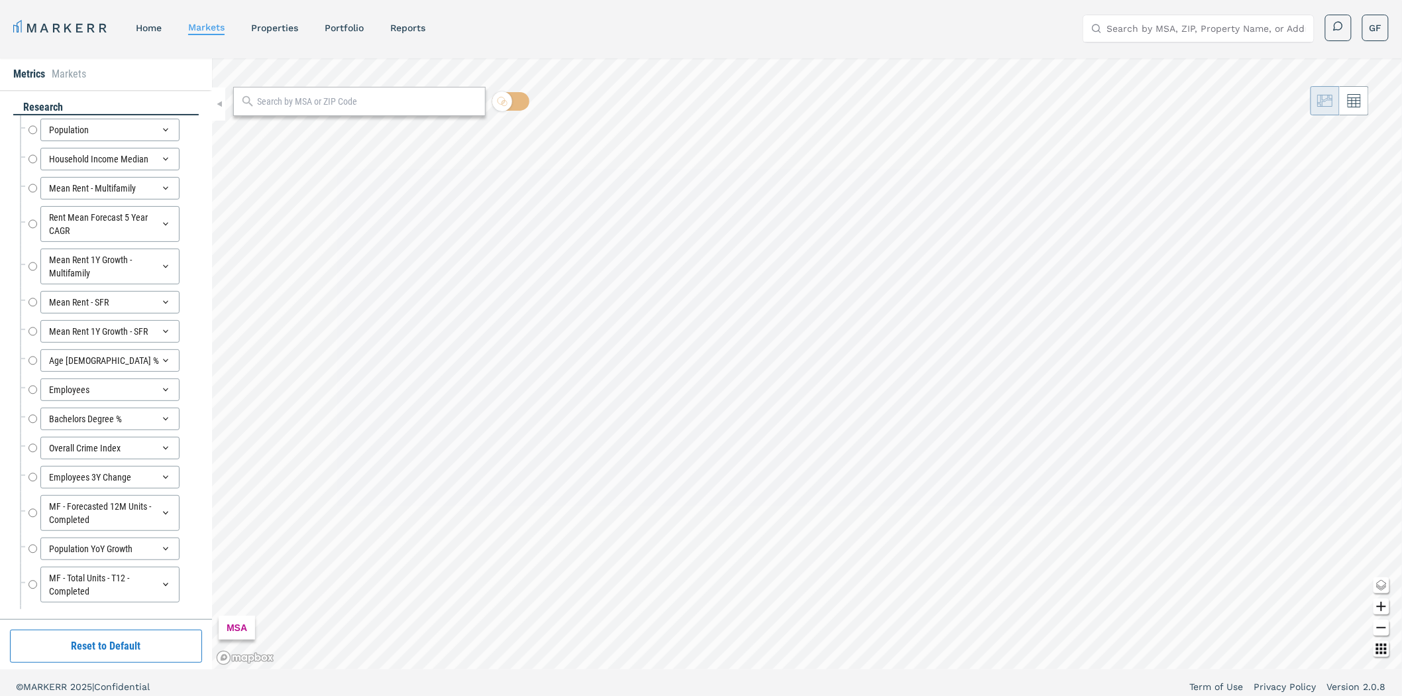
radio input "true"
